Goal: Information Seeking & Learning: Learn about a topic

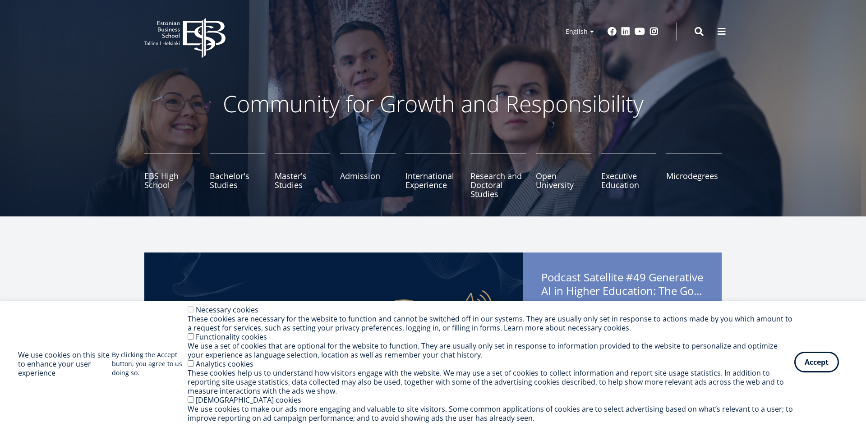
click at [816, 368] on button "Accept" at bounding box center [816, 362] width 45 height 21
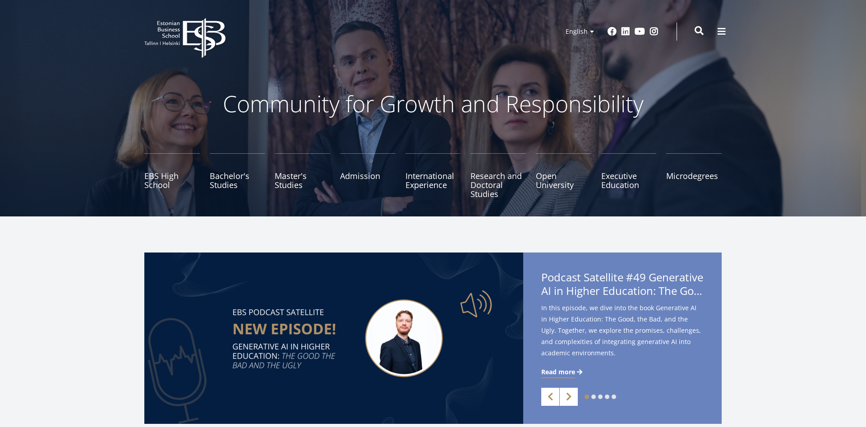
click at [699, 32] on span at bounding box center [699, 30] width 9 height 9
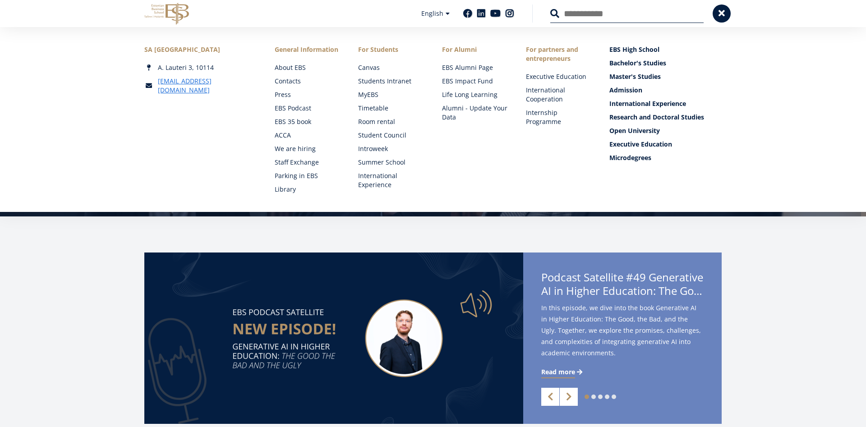
click at [586, 18] on input "Search" at bounding box center [626, 13] width 153 height 19
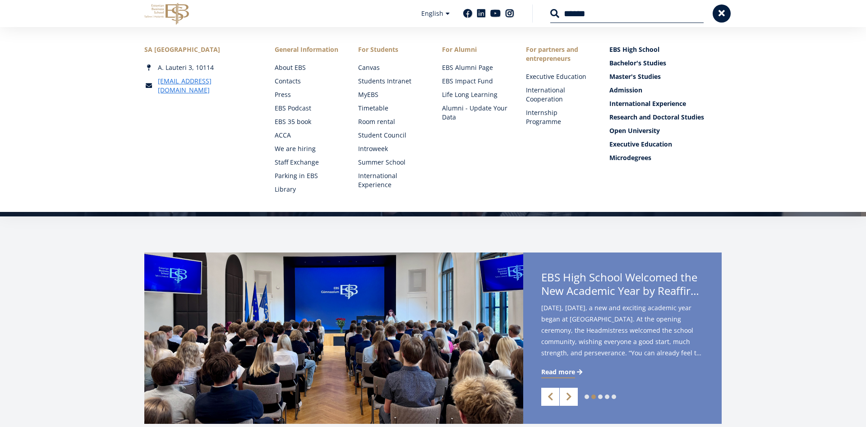
type input "******"
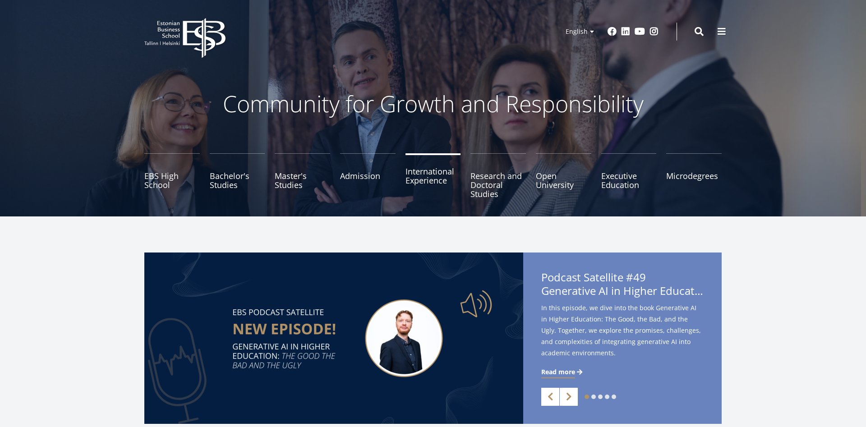
click at [407, 185] on link "International Experience" at bounding box center [432, 175] width 55 height 45
click at [554, 185] on link "Open University" at bounding box center [563, 175] width 55 height 45
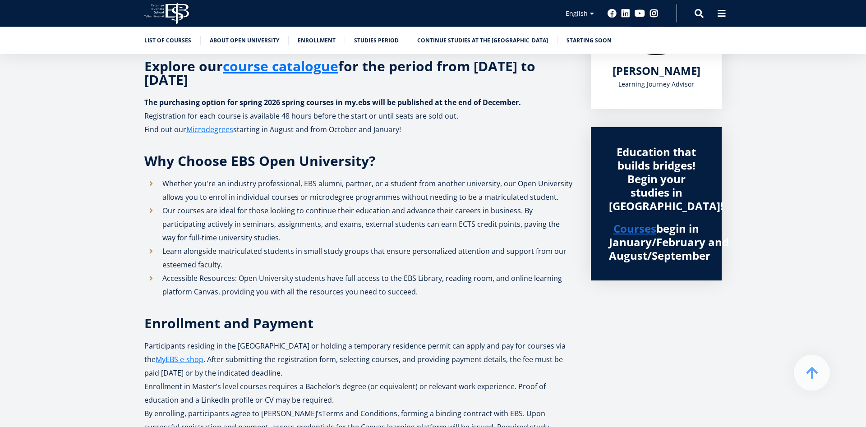
scroll to position [230, 0]
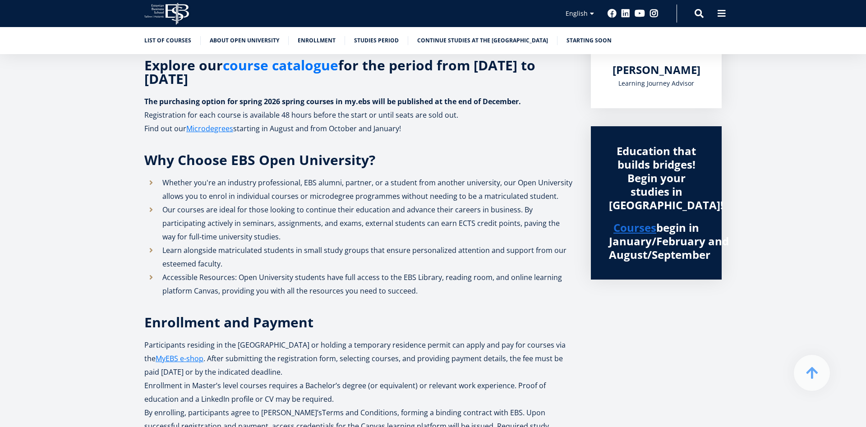
click at [309, 64] on link "course catalogue" at bounding box center [280, 66] width 115 height 14
